Goal: Answer question/provide support: Share knowledge or assist other users

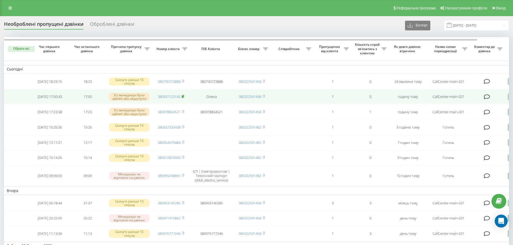
click at [184, 97] on icon at bounding box center [183, 96] width 2 height 2
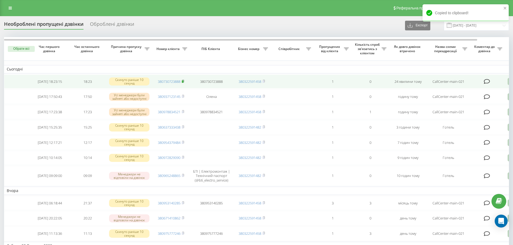
click at [184, 82] on icon at bounding box center [183, 81] width 2 height 2
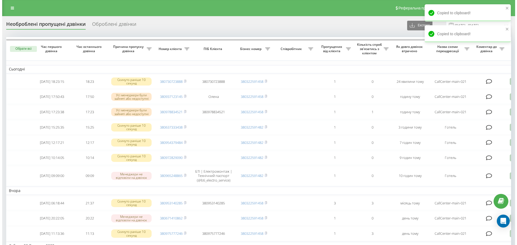
scroll to position [0, 34]
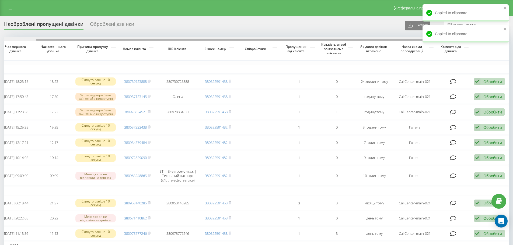
drag, startPoint x: 350, startPoint y: 40, endPoint x: 462, endPoint y: 74, distance: 116.1
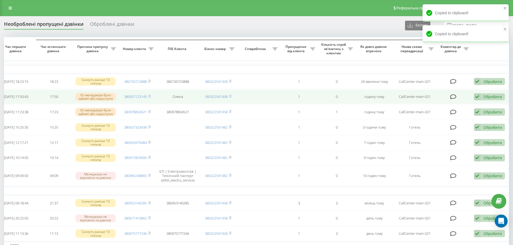
click at [496, 99] on div "Обробити" at bounding box center [492, 96] width 19 height 5
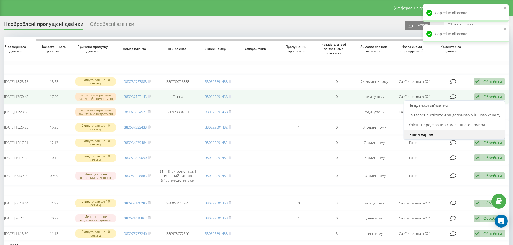
click at [429, 139] on div "Інший варіант" at bounding box center [454, 135] width 101 height 10
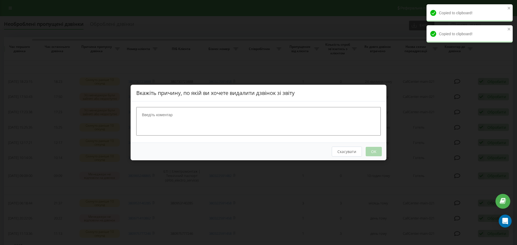
click at [188, 125] on textarea at bounding box center [258, 121] width 244 height 29
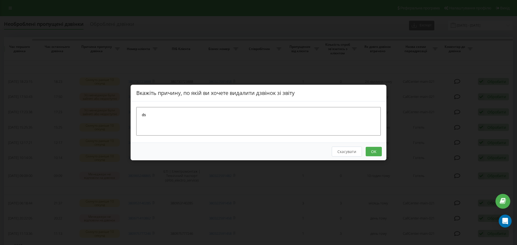
type textarea "d"
type textarea "відділ бронювання"
click at [376, 154] on button "OK" at bounding box center [373, 151] width 16 height 9
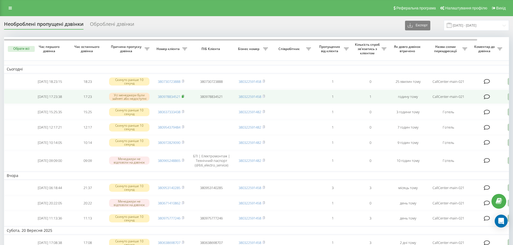
click at [183, 97] on rect at bounding box center [183, 97] width 2 height 2
